Goal: Information Seeking & Learning: Check status

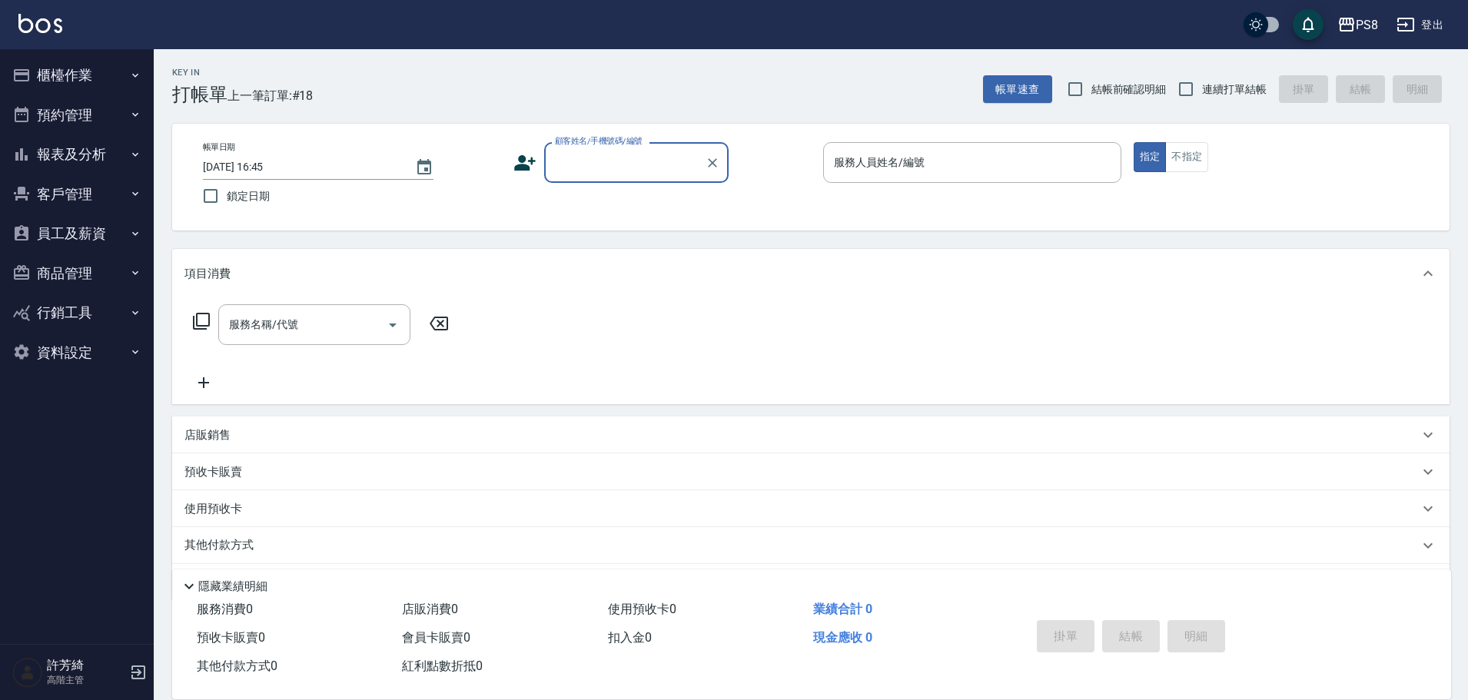
click at [100, 158] on button "報表及分析" at bounding box center [76, 155] width 141 height 40
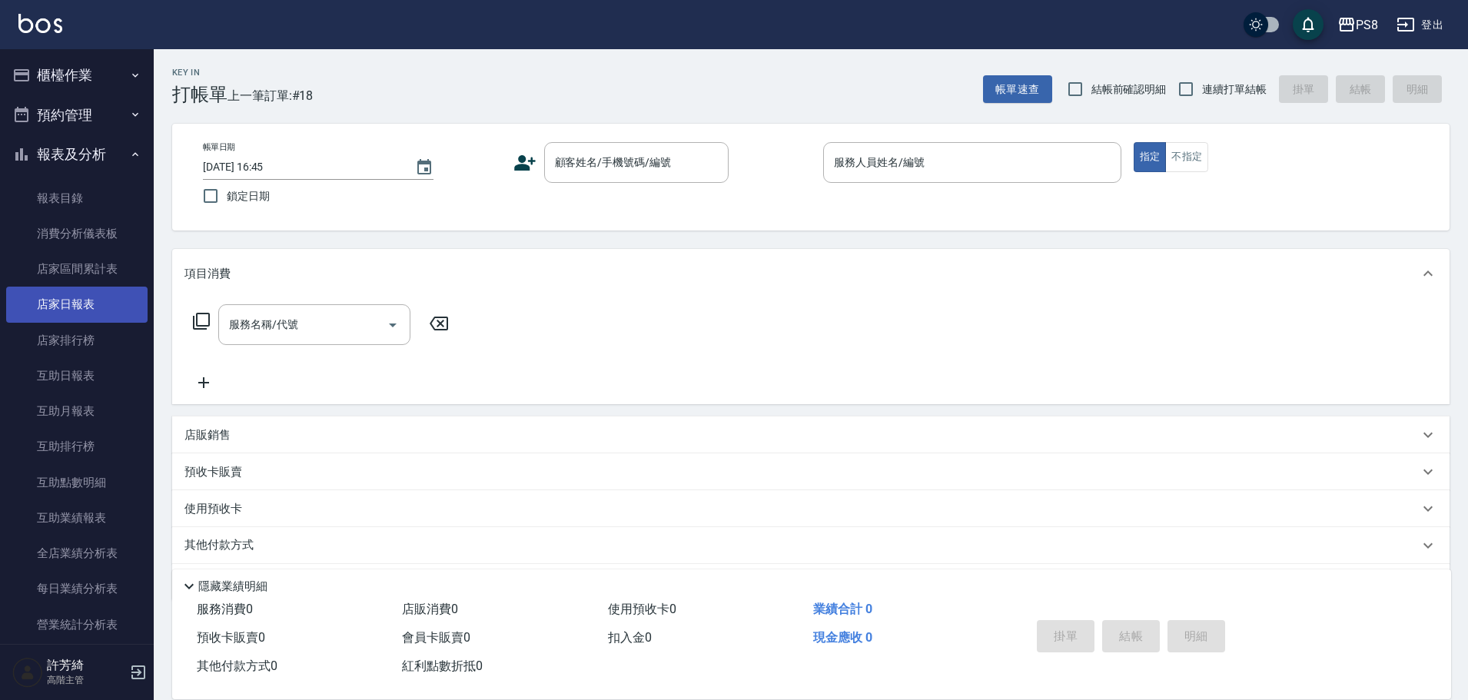
click at [89, 301] on link "店家日報表" at bounding box center [76, 304] width 141 height 35
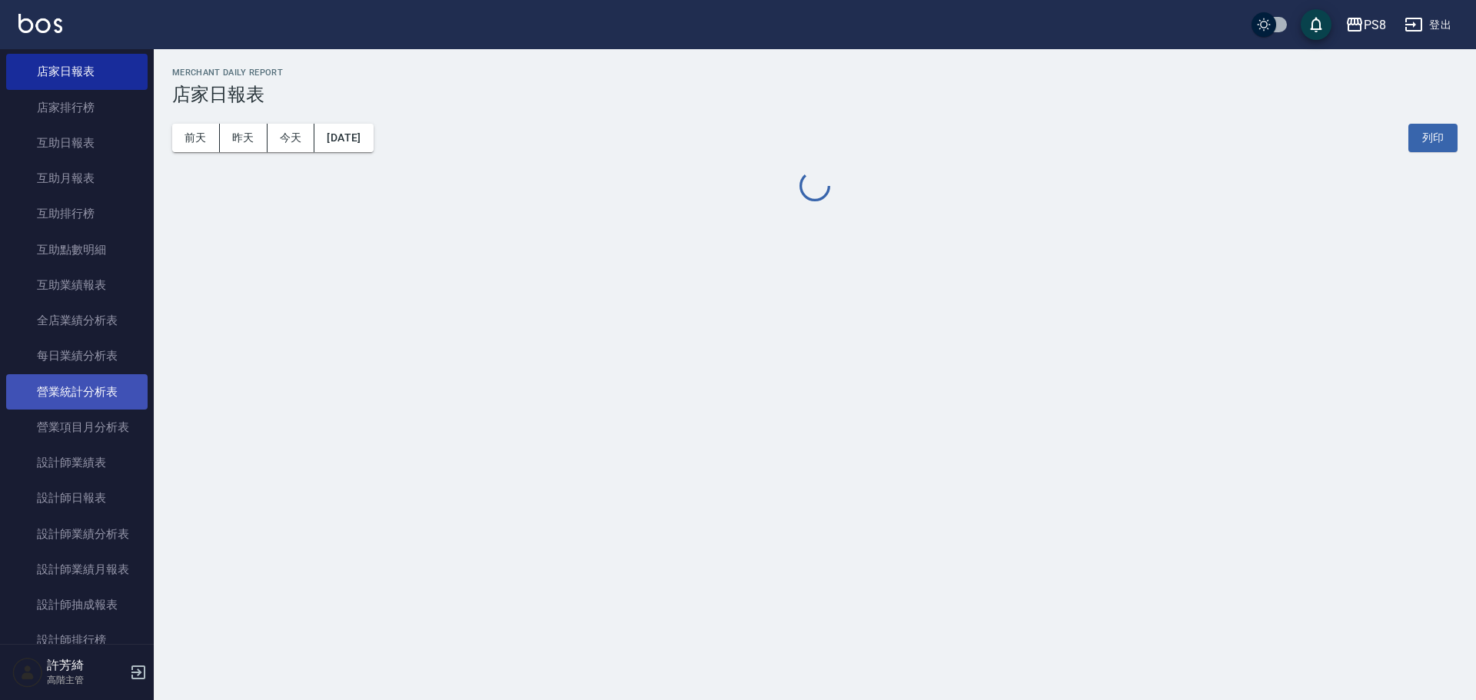
scroll to position [231, 0]
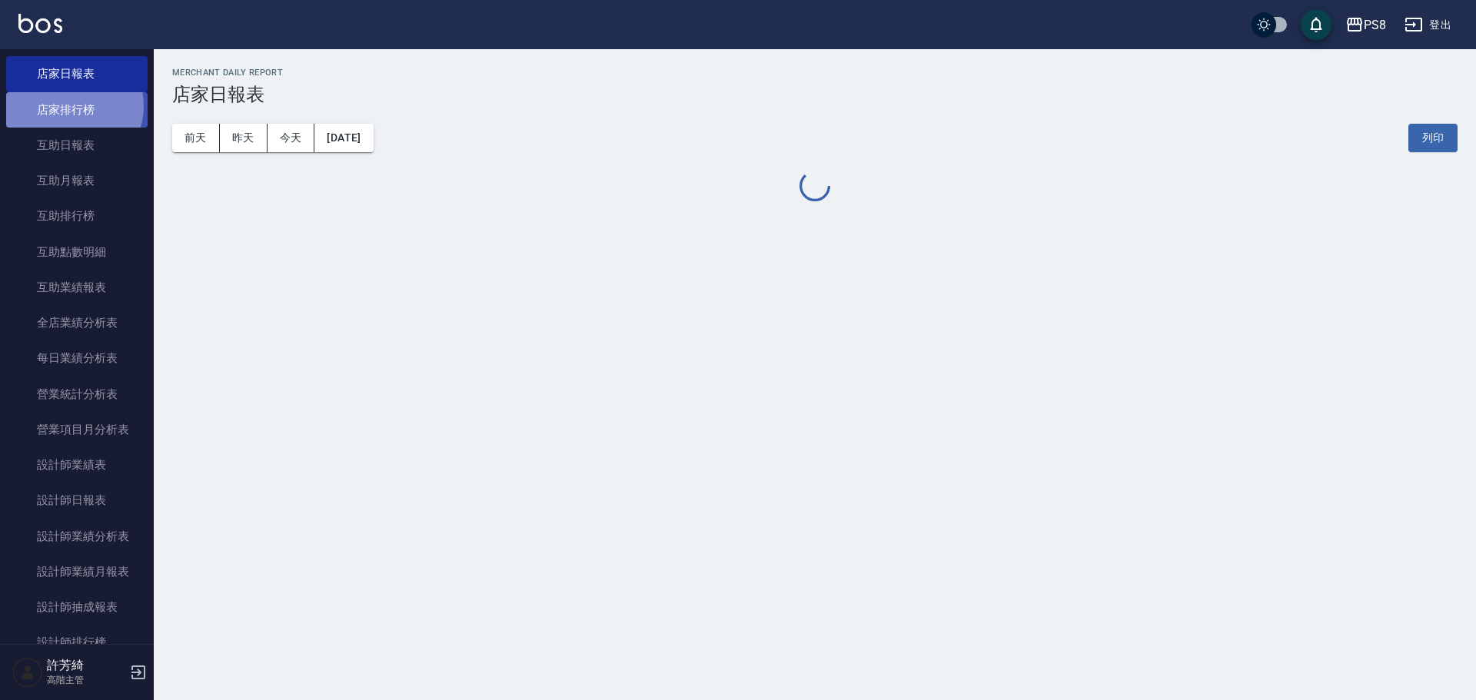
click at [69, 105] on link "店家排行榜" at bounding box center [76, 109] width 141 height 35
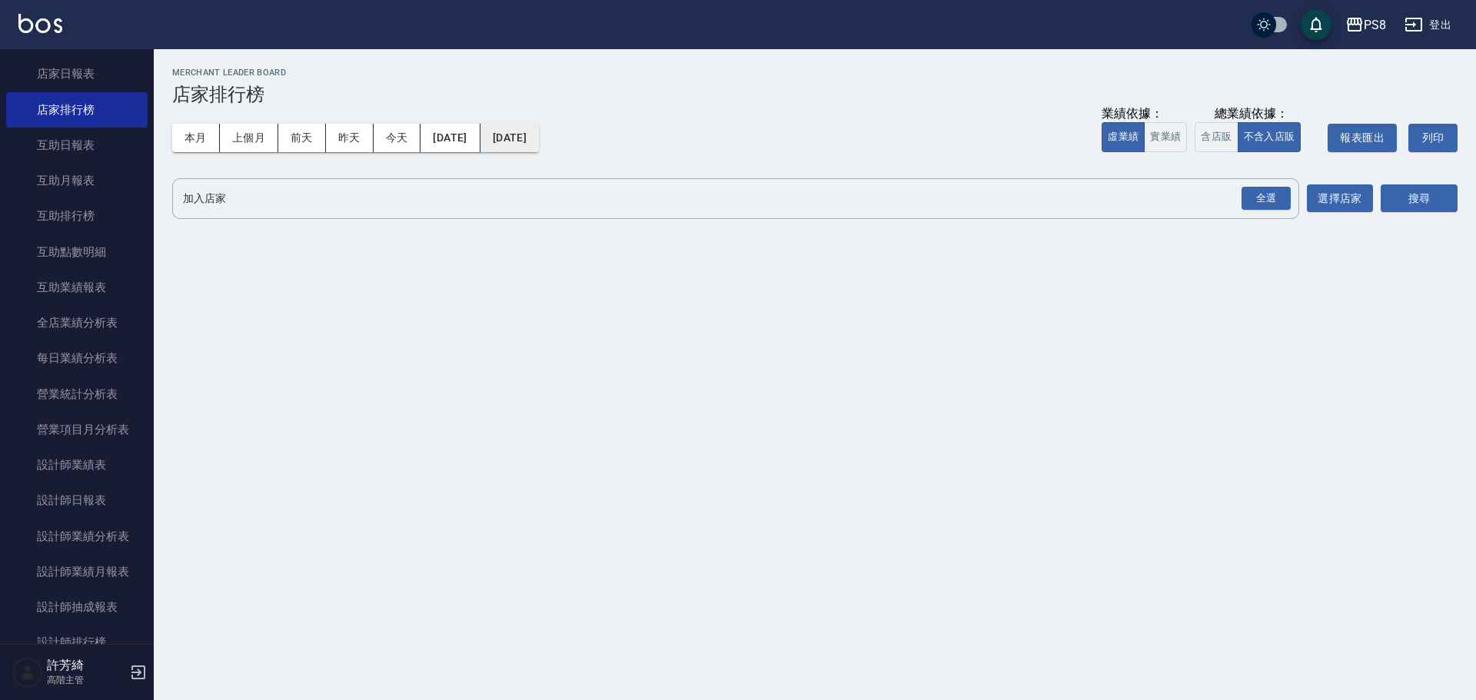
click at [517, 135] on button "[DATE]" at bounding box center [509, 138] width 58 height 28
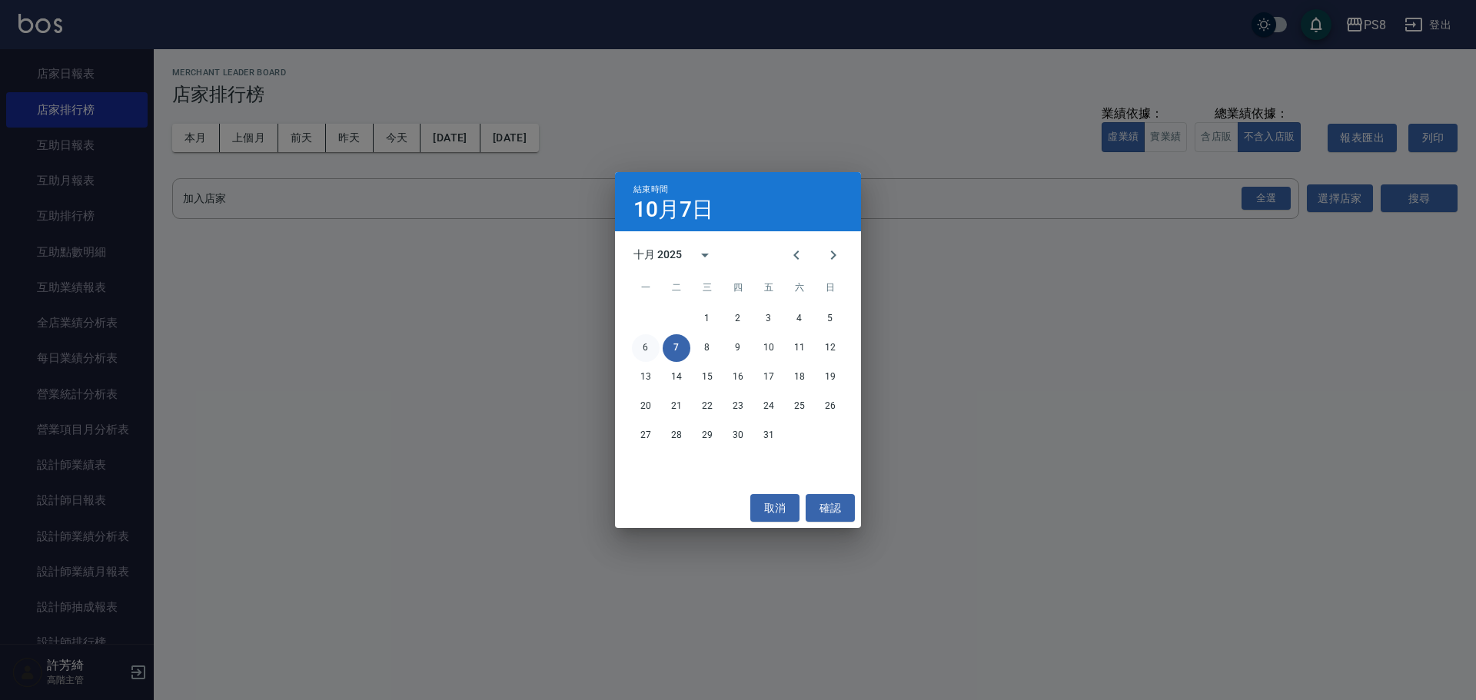
click at [637, 353] on button "6" at bounding box center [646, 348] width 28 height 28
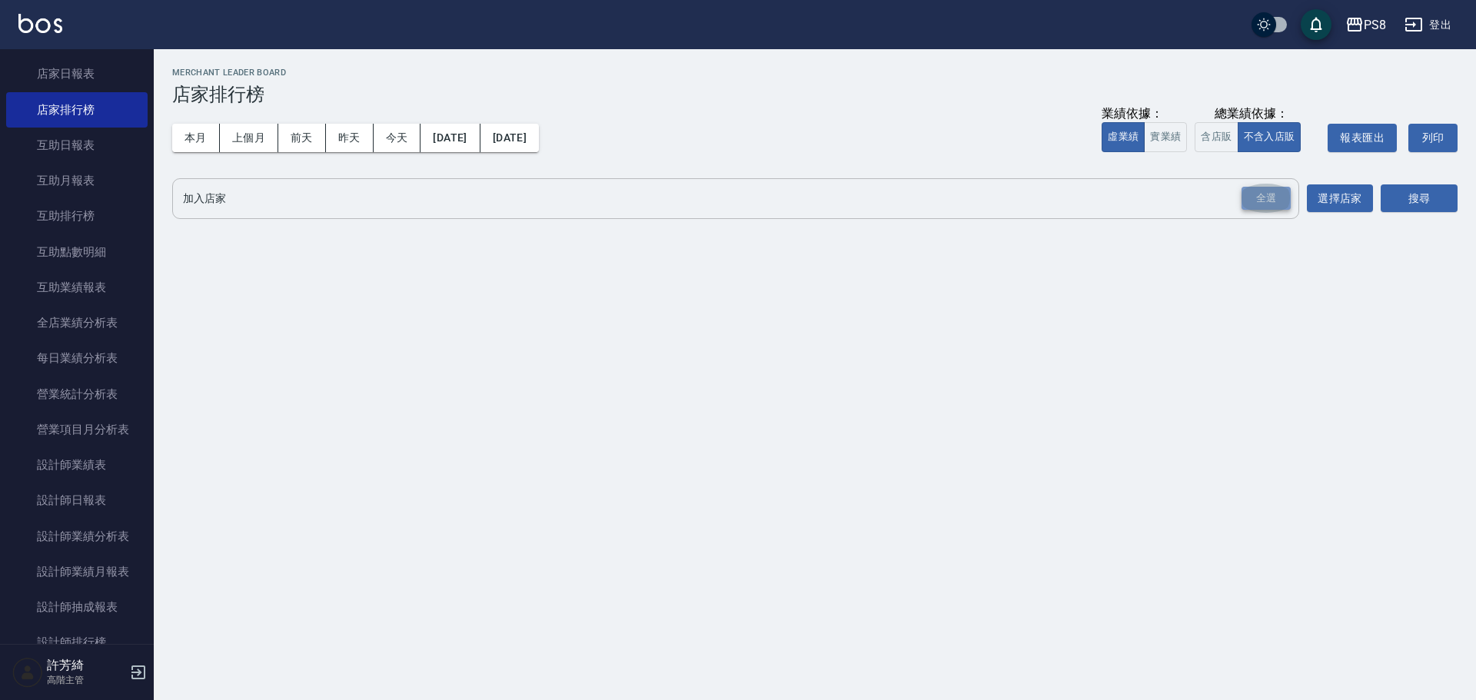
click at [1258, 201] on div "全選" at bounding box center [1265, 199] width 49 height 24
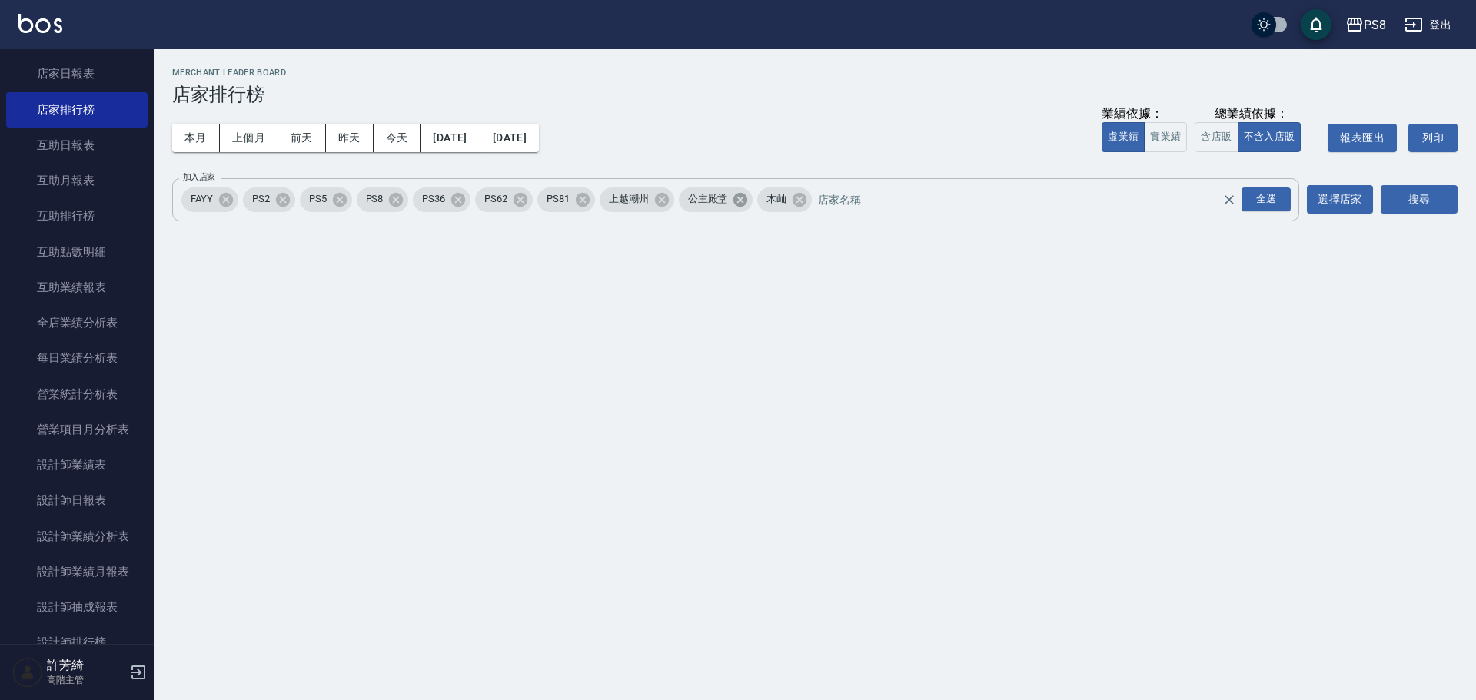
click at [747, 199] on icon at bounding box center [740, 199] width 14 height 14
click at [658, 199] on icon at bounding box center [661, 199] width 14 height 14
click at [220, 203] on icon at bounding box center [226, 199] width 14 height 14
click at [1430, 208] on button "搜尋" at bounding box center [1419, 199] width 77 height 28
